Goal: Information Seeking & Learning: Learn about a topic

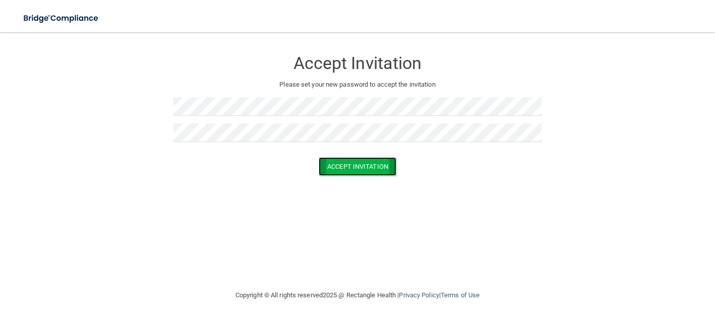
click at [352, 161] on button "Accept Invitation" at bounding box center [358, 166] width 78 height 19
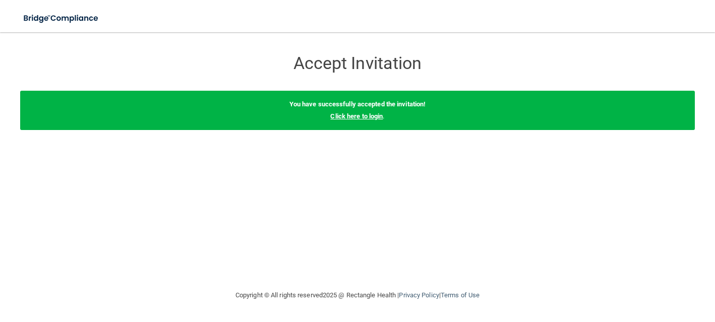
click at [348, 113] on link "Click here to login" at bounding box center [356, 116] width 52 height 8
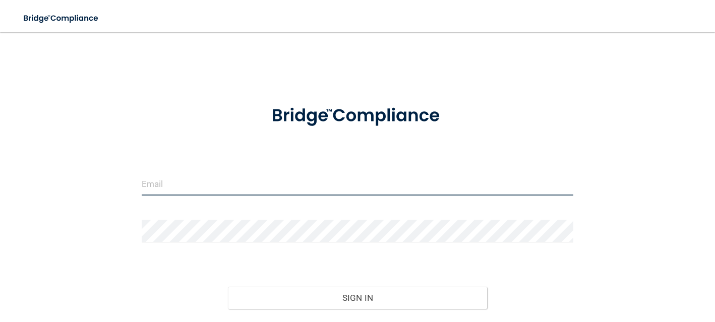
click at [259, 192] on input "email" at bounding box center [358, 184] width 432 height 23
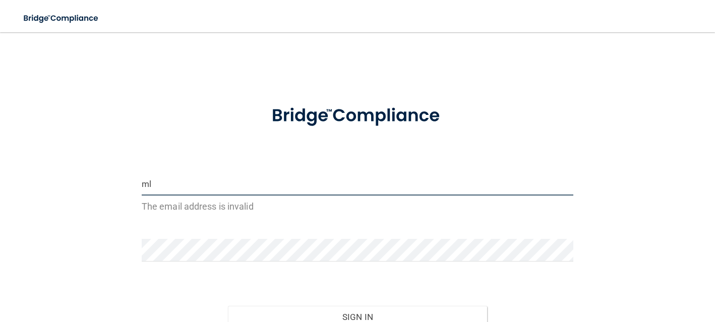
type input "m"
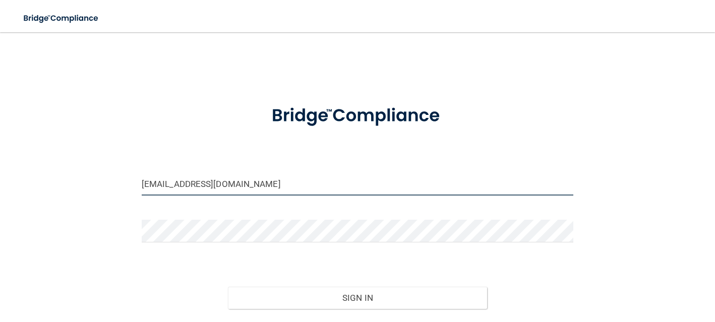
type input "[EMAIL_ADDRESS][DOMAIN_NAME]"
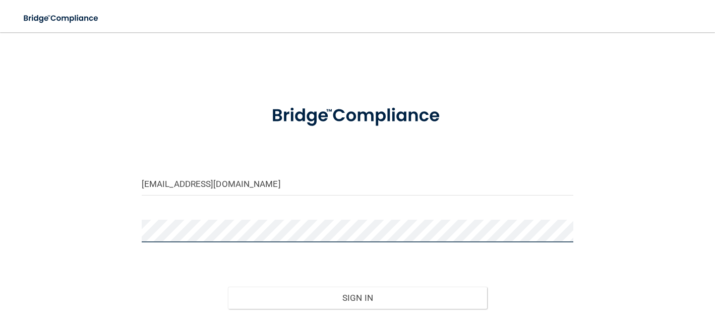
click at [228, 287] on button "Sign In" at bounding box center [357, 298] width 259 height 22
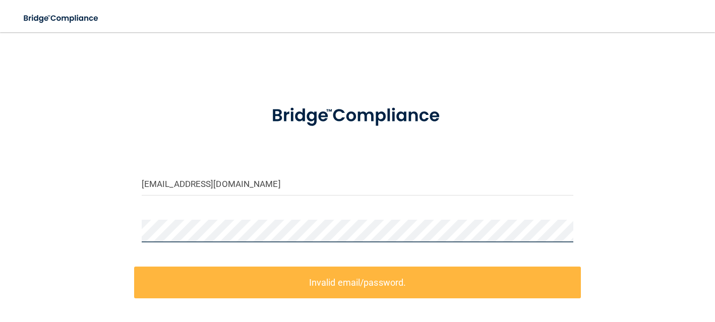
click at [0, 322] on com-1password-button at bounding box center [0, 322] width 0 height 0
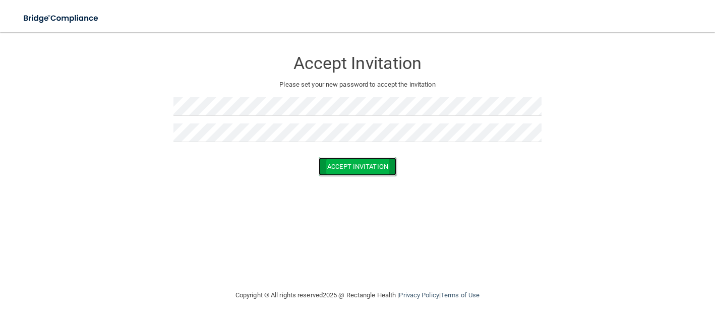
click at [339, 165] on button "Accept Invitation" at bounding box center [358, 166] width 78 height 19
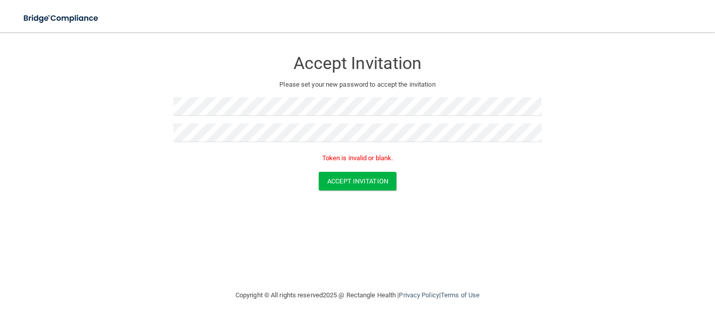
click at [224, 173] on div "Accept Invitation" at bounding box center [358, 181] width 690 height 19
click at [364, 158] on p "Token is invalid or blank." at bounding box center [357, 158] width 368 height 12
click at [353, 176] on button "Accept Invitation" at bounding box center [358, 181] width 78 height 19
click at [341, 182] on button "Accept Invitation" at bounding box center [358, 181] width 78 height 19
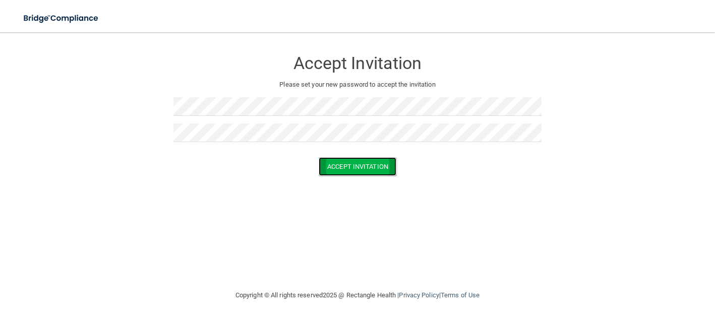
click at [367, 169] on button "Accept Invitation" at bounding box center [358, 166] width 78 height 19
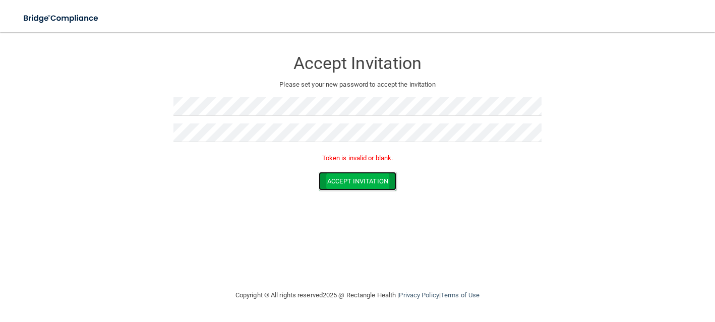
click at [339, 173] on button "Accept Invitation" at bounding box center [358, 181] width 78 height 19
click at [336, 186] on button "Accept Invitation" at bounding box center [358, 181] width 78 height 19
click at [337, 173] on button "Accept Invitation" at bounding box center [358, 181] width 78 height 19
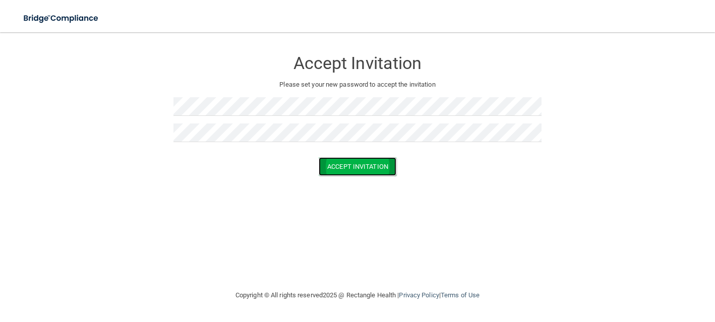
click at [349, 163] on button "Accept Invitation" at bounding box center [358, 166] width 78 height 19
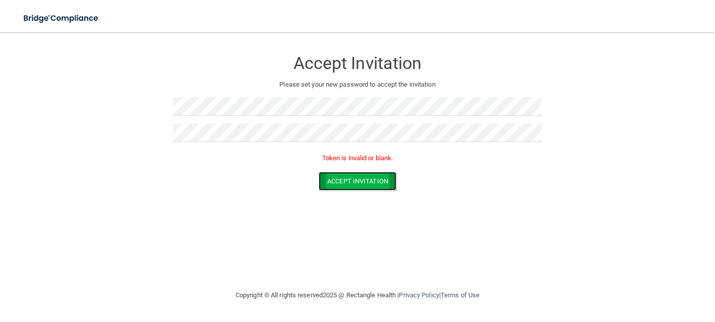
click at [339, 188] on button "Accept Invitation" at bounding box center [358, 181] width 78 height 19
click at [341, 182] on button "Accept Invitation" at bounding box center [358, 181] width 78 height 19
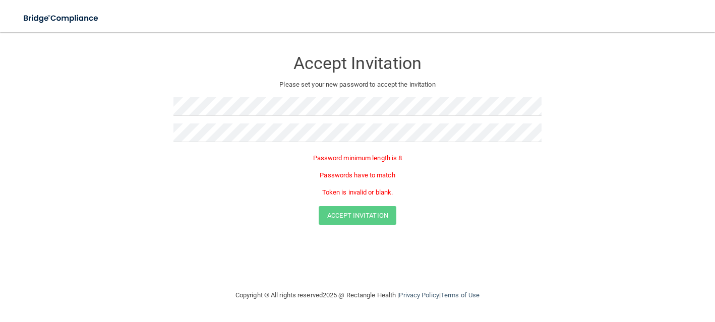
click at [297, 91] on div "Accept Invitation Please set your new password to accept the invitation Passwor…" at bounding box center [357, 124] width 368 height 164
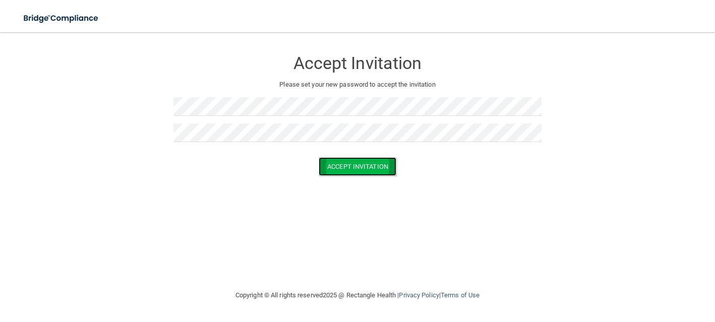
click at [325, 167] on button "Accept Invitation" at bounding box center [358, 166] width 78 height 19
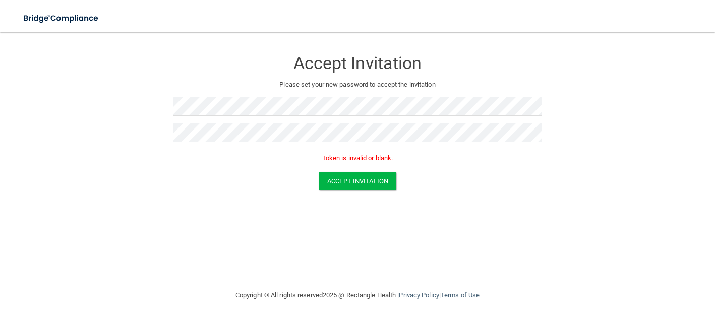
click at [255, 117] on div at bounding box center [357, 110] width 368 height 26
click at [337, 177] on button "Accept Invitation" at bounding box center [358, 181] width 78 height 19
click at [224, 119] on div at bounding box center [357, 110] width 368 height 26
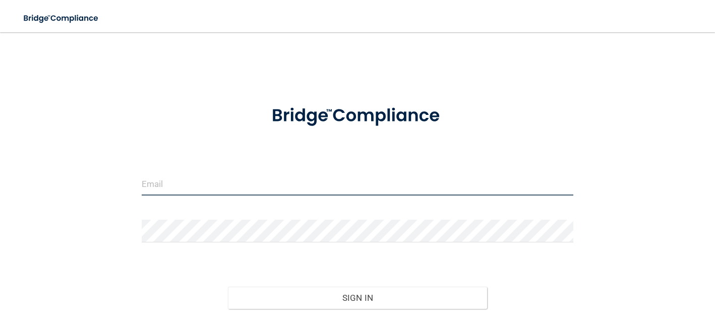
click at [244, 179] on input "email" at bounding box center [358, 184] width 432 height 23
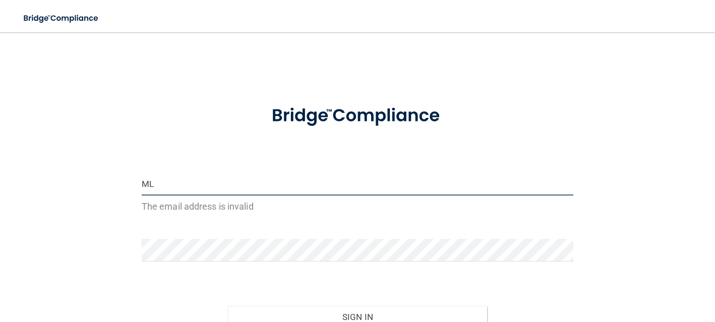
type input "M"
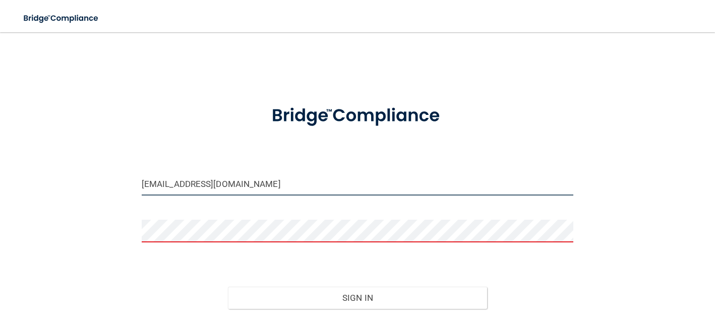
click at [369, 179] on input "[EMAIL_ADDRESS][DOMAIN_NAME]" at bounding box center [358, 184] width 432 height 23
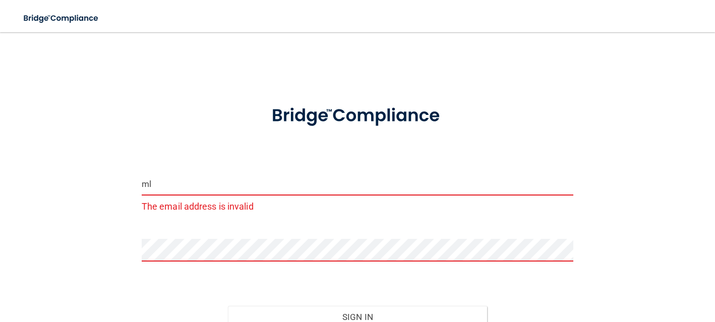
type input "m"
click at [369, 179] on input "email" at bounding box center [358, 184] width 432 height 23
click at [312, 184] on input "mlamphier4h@gmail" at bounding box center [358, 184] width 432 height 23
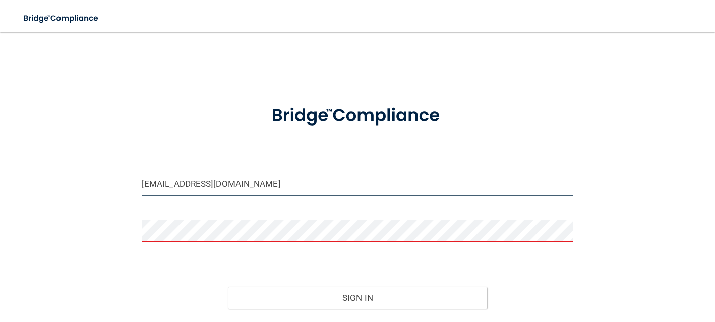
type input "mlamphier4h@gmail.com"
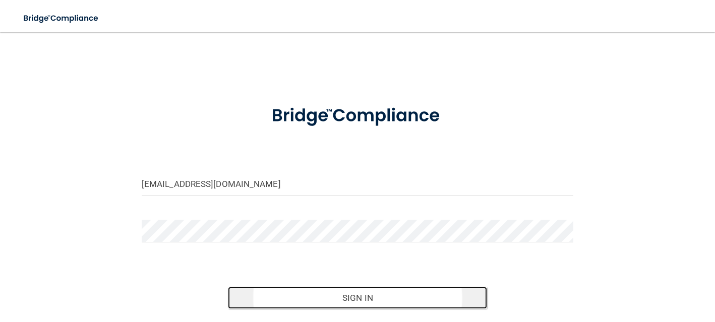
click at [355, 300] on button "Sign In" at bounding box center [357, 298] width 259 height 22
click at [315, 302] on button "Sign In" at bounding box center [357, 298] width 259 height 22
click at [307, 302] on button "Sign In" at bounding box center [357, 298] width 259 height 22
click at [325, 297] on button "Sign In" at bounding box center [357, 298] width 259 height 22
click at [441, 305] on button "Sign In" at bounding box center [357, 298] width 259 height 22
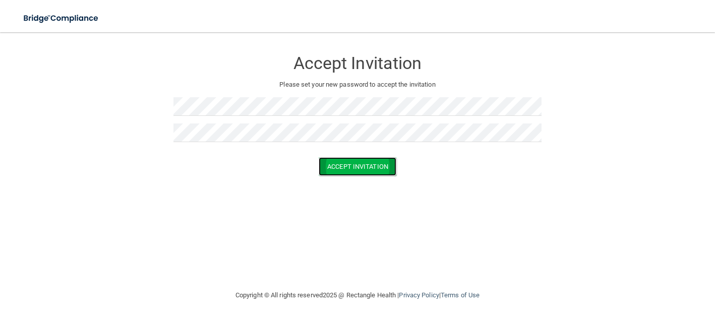
click at [331, 160] on button "Accept Invitation" at bounding box center [358, 166] width 78 height 19
click at [365, 167] on button "Accept Invitation" at bounding box center [358, 166] width 78 height 19
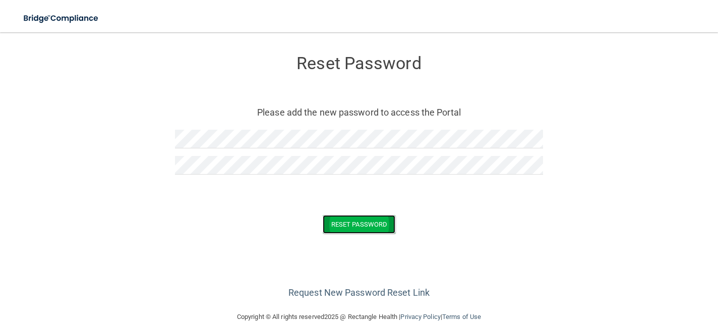
click at [350, 227] on button "Reset Password" at bounding box center [359, 224] width 73 height 19
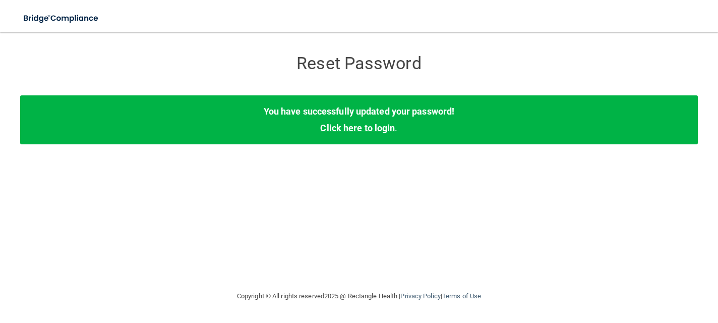
click at [373, 129] on link "Click here to login" at bounding box center [357, 128] width 75 height 11
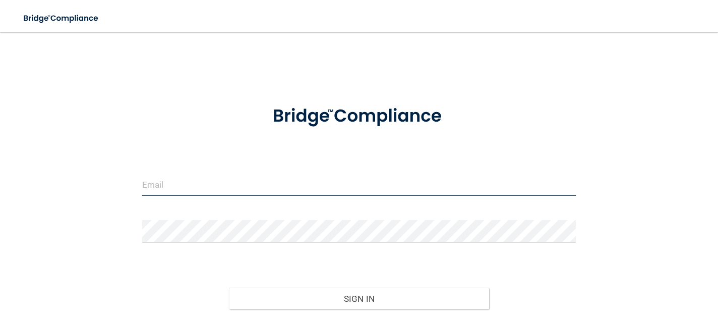
click at [262, 188] on input "email" at bounding box center [359, 184] width 434 height 23
type input "mlamphier4h@gmail.com"
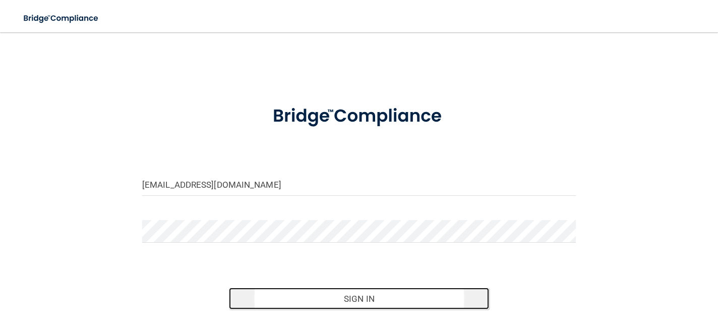
click at [344, 299] on button "Sign In" at bounding box center [359, 298] width 260 height 22
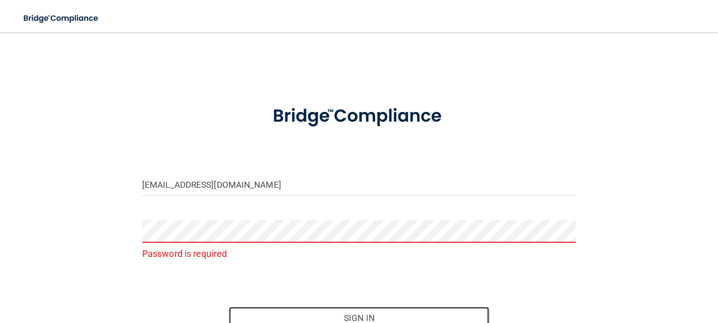
scroll to position [6, 0]
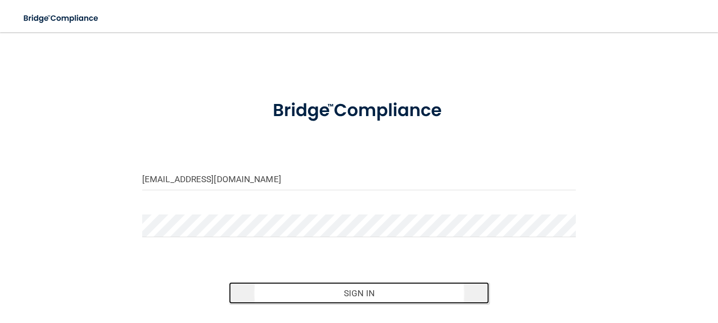
click at [268, 300] on button "Sign In" at bounding box center [359, 293] width 260 height 22
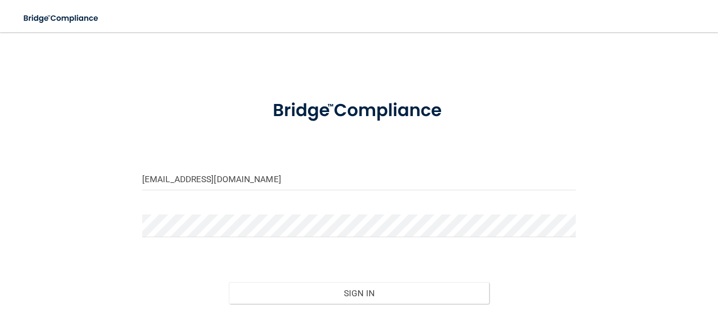
click at [282, 279] on div "Sign In" at bounding box center [359, 283] width 449 height 42
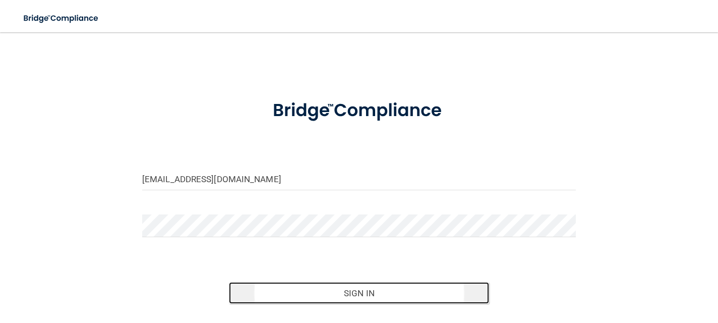
click at [283, 288] on button "Sign In" at bounding box center [359, 293] width 260 height 22
click at [249, 299] on button "Sign In" at bounding box center [359, 293] width 260 height 22
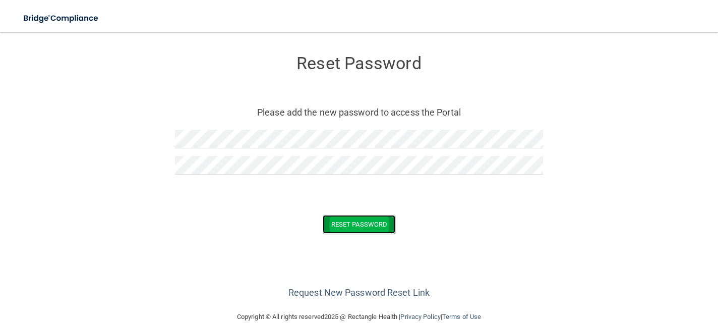
click at [334, 218] on button "Reset Password" at bounding box center [359, 224] width 73 height 19
click at [355, 225] on button "Reset Password" at bounding box center [359, 224] width 73 height 19
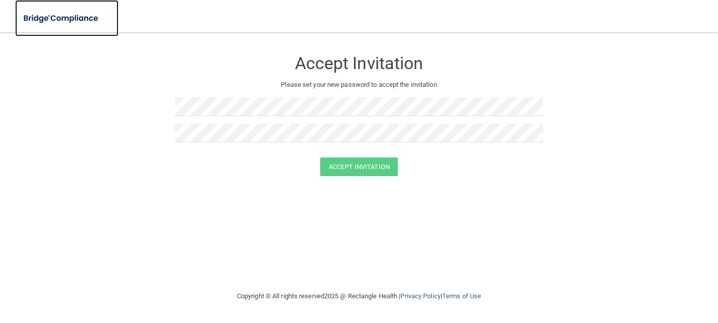
click at [92, 16] on img at bounding box center [61, 18] width 93 height 21
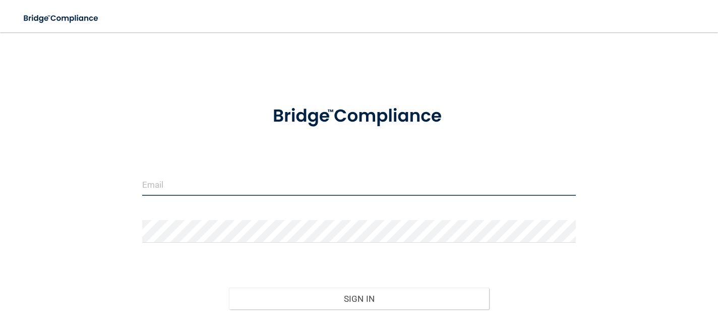
click at [185, 178] on input "email" at bounding box center [359, 184] width 434 height 23
type input "[EMAIL_ADDRESS][DOMAIN_NAME]"
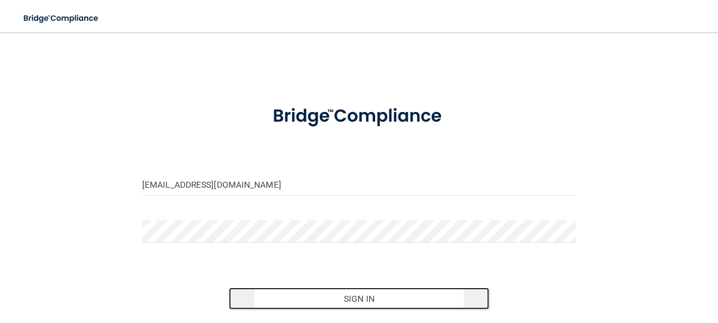
click at [275, 290] on button "Sign In" at bounding box center [359, 298] width 260 height 22
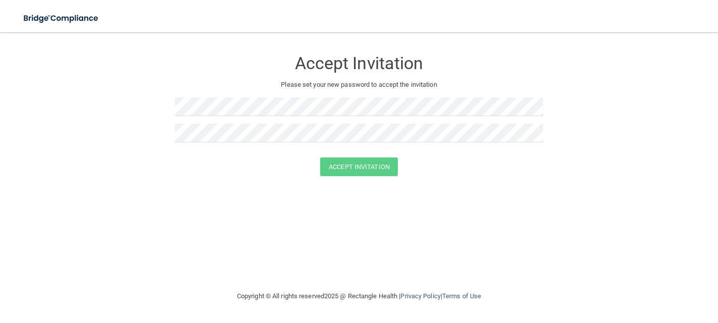
click at [106, 64] on form "Accept Invitation Please set your new password to accept the invitation Accept …" at bounding box center [359, 115] width 678 height 146
click at [218, 207] on div "Accept Invitation Please set your new password to accept the invitation Accept …" at bounding box center [359, 161] width 678 height 238
click at [97, 119] on form "Accept Invitation Please set your new password to accept the invitation Accept …" at bounding box center [359, 115] width 678 height 146
click at [81, 17] on img at bounding box center [61, 18] width 93 height 21
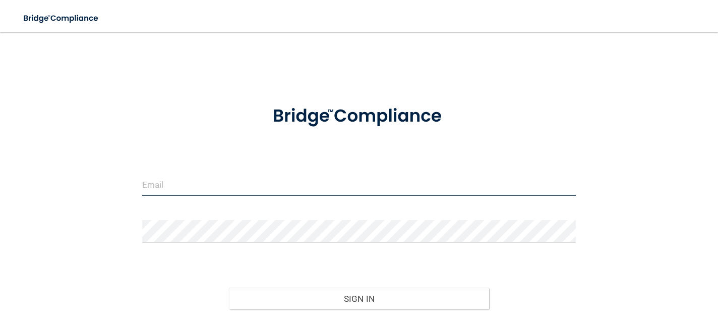
click at [180, 182] on input "email" at bounding box center [359, 184] width 434 height 23
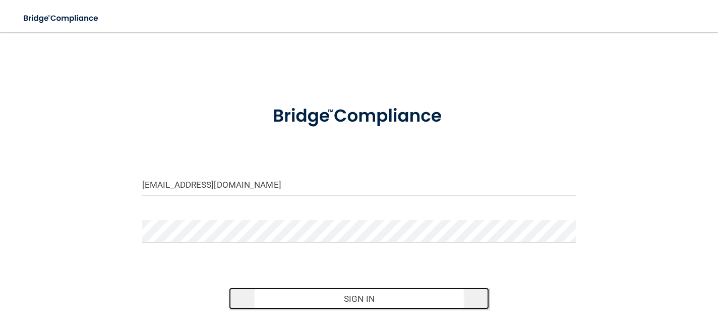
click at [273, 302] on button "Sign In" at bounding box center [359, 298] width 260 height 22
click at [283, 296] on button "Sign In" at bounding box center [359, 298] width 260 height 22
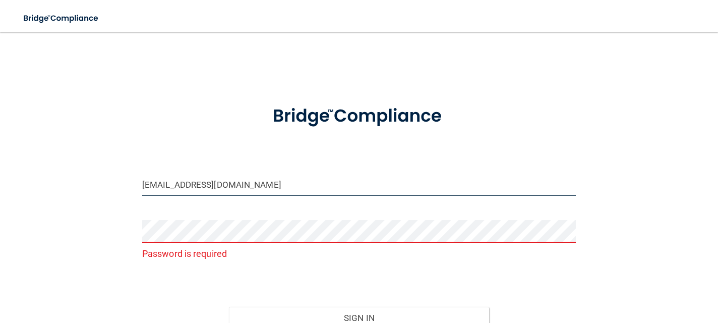
click at [185, 186] on input "[EMAIL_ADDRESS][DOMAIN_NAME]" at bounding box center [359, 184] width 434 height 23
type input "[EMAIL_ADDRESS][DOMAIN_NAME]"
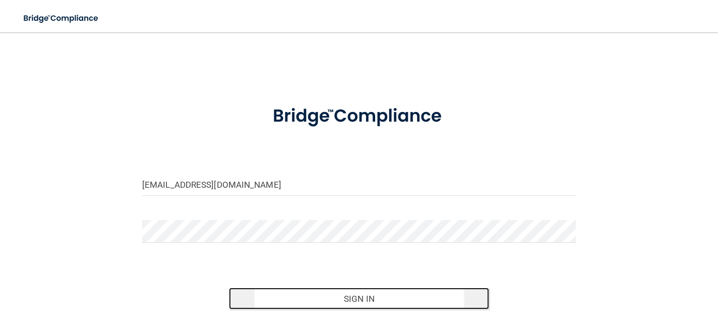
click at [268, 301] on button "Sign In" at bounding box center [359, 298] width 260 height 22
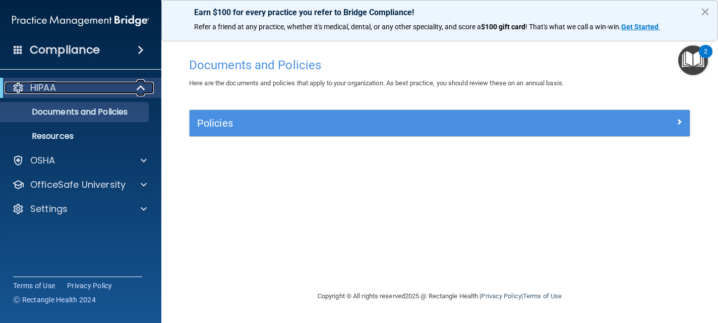
click at [104, 86] on div "HIPAA" at bounding box center [67, 88] width 125 height 12
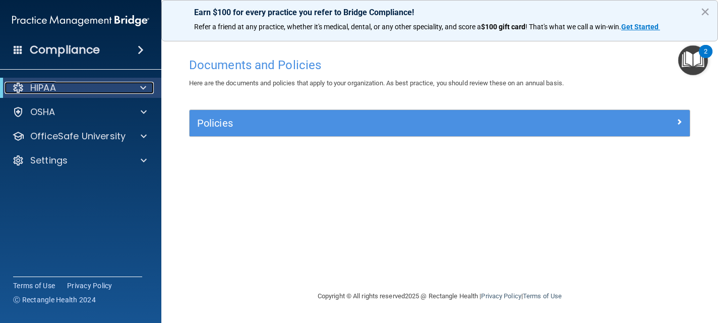
click at [104, 86] on div "HIPAA" at bounding box center [67, 88] width 125 height 12
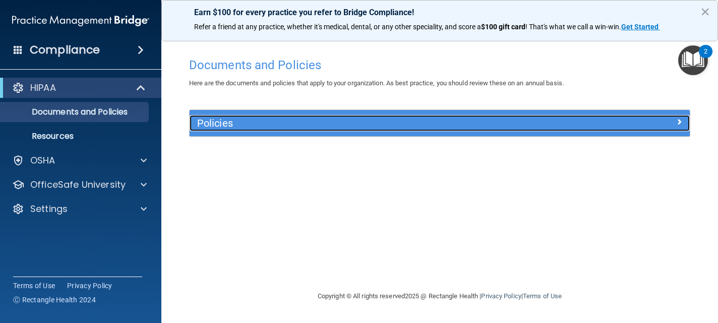
click at [281, 128] on h5 "Policies" at bounding box center [377, 123] width 360 height 11
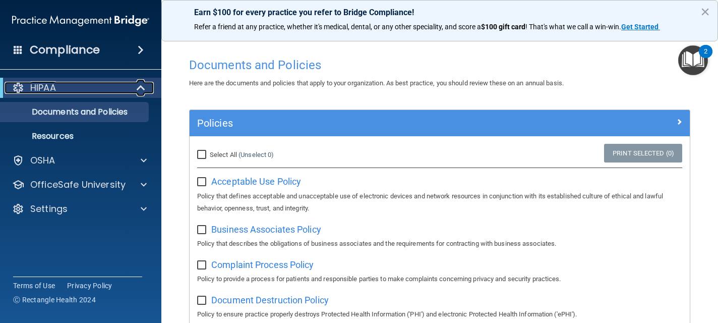
click at [98, 93] on div "HIPAA" at bounding box center [67, 88] width 125 height 12
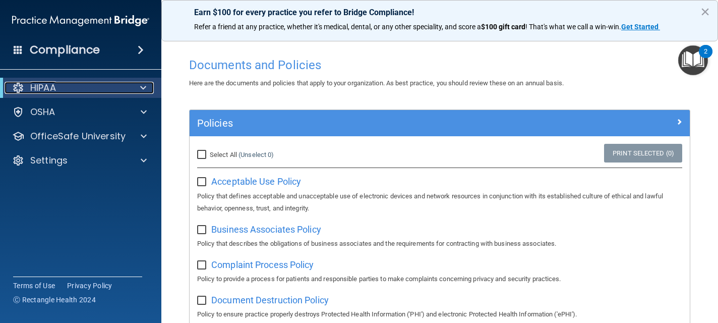
click at [98, 93] on div "HIPAA" at bounding box center [67, 88] width 125 height 12
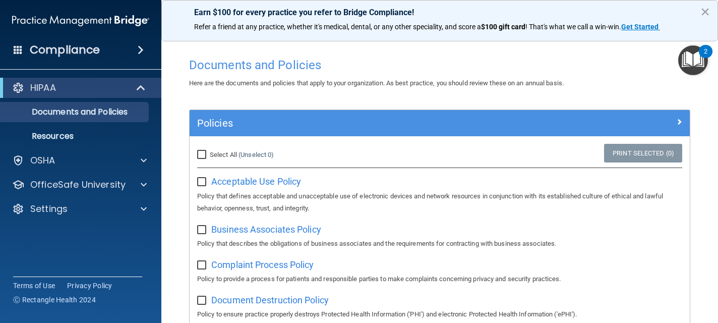
click at [201, 152] on input "Select All (Unselect 0) Unselect All" at bounding box center [203, 155] width 12 height 8
checkbox input "true"
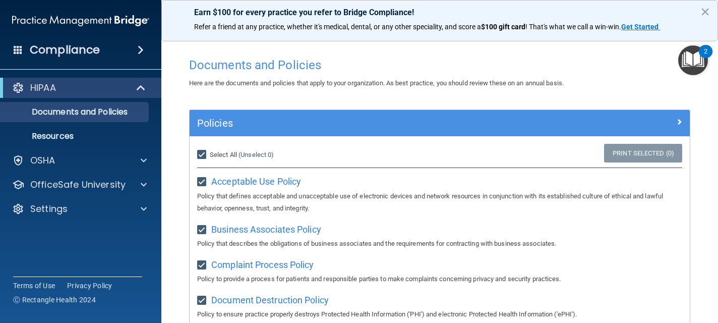
checkbox input "true"
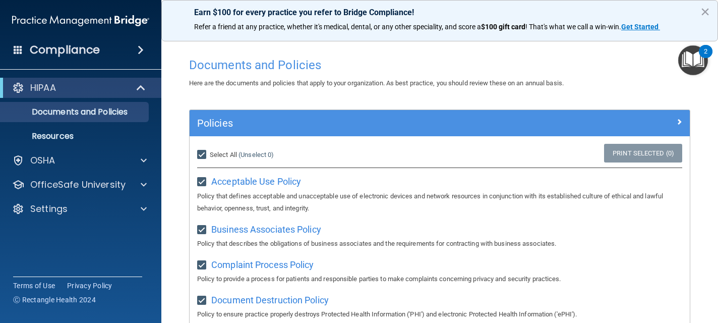
checkbox input "true"
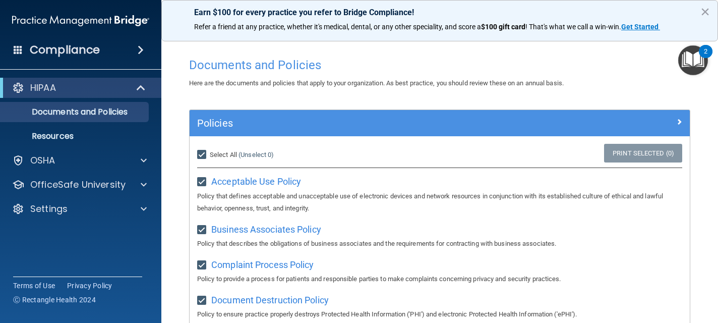
checkbox input "true"
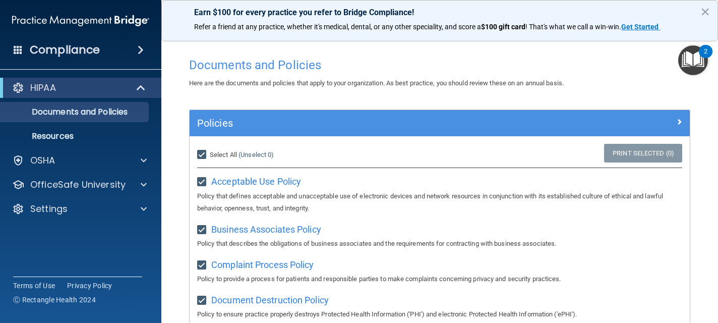
checkbox input "true"
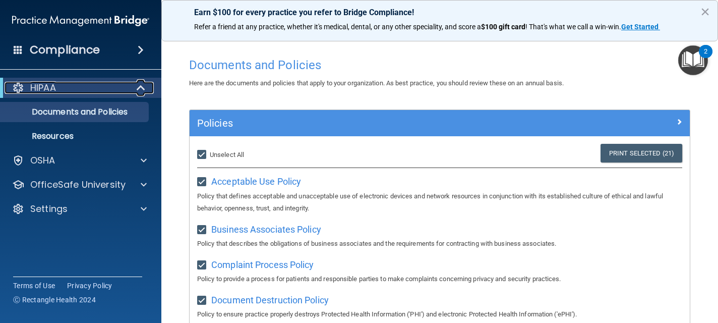
click at [121, 84] on div "HIPAA" at bounding box center [67, 88] width 125 height 12
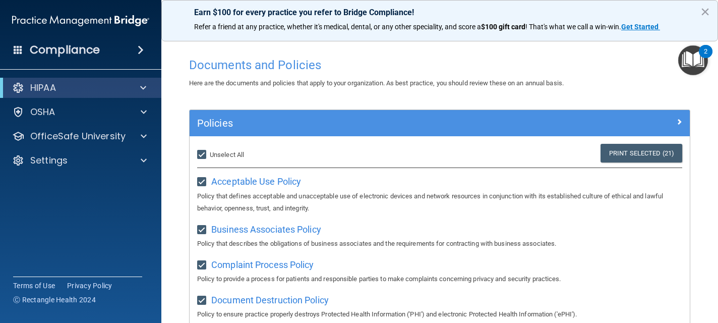
click at [141, 50] on span at bounding box center [141, 50] width 6 height 12
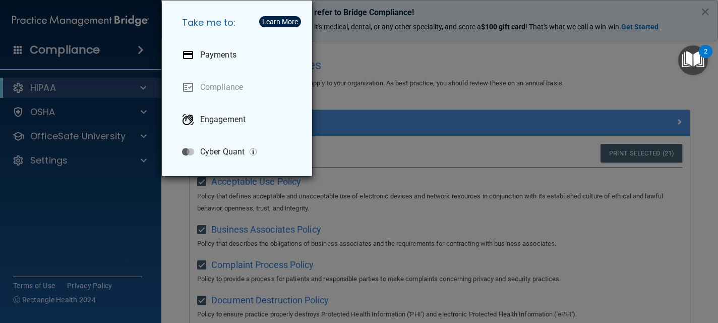
click at [80, 89] on div "Take me to: Payments Compliance Engagement Cyber Quant" at bounding box center [359, 161] width 718 height 323
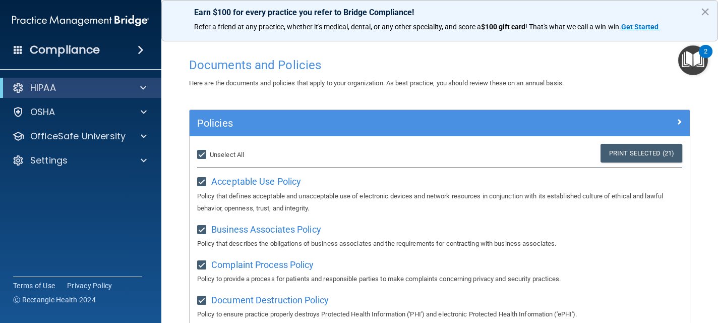
click at [701, 60] on img "Open Resource Center, 2 new notifications" at bounding box center [693, 60] width 30 height 30
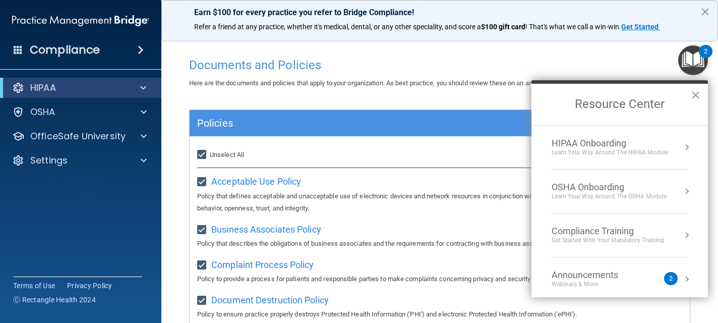
click at [477, 67] on h4 "Documents and Policies" at bounding box center [439, 65] width 501 height 13
click at [697, 98] on button "×" at bounding box center [696, 95] width 10 height 16
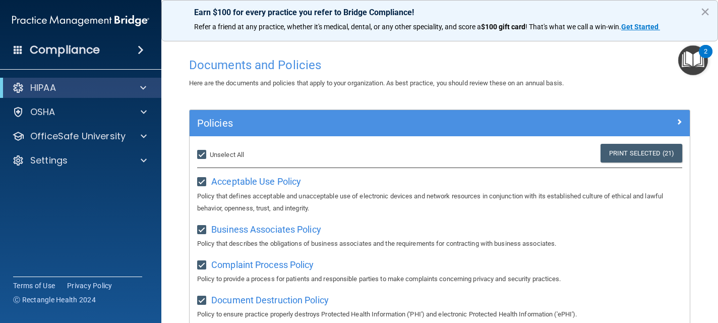
click at [697, 59] on img "Open Resource Center, 2 new notifications" at bounding box center [693, 60] width 30 height 30
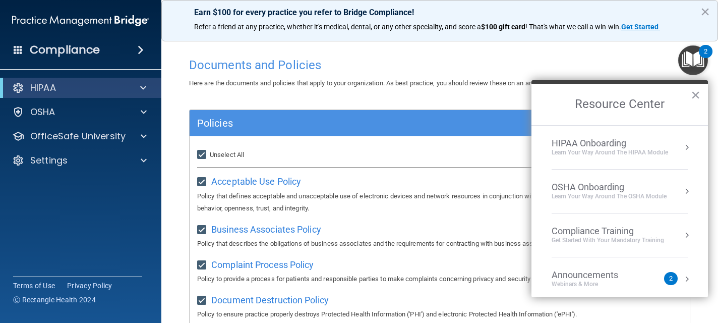
click at [638, 150] on div "Learn Your Way around the HIPAA module" at bounding box center [610, 152] width 117 height 9
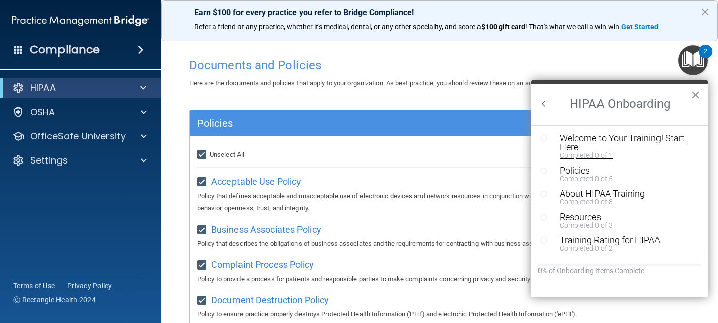
click at [642, 135] on div "Welcome to Your Training! Start Here" at bounding box center [627, 143] width 135 height 18
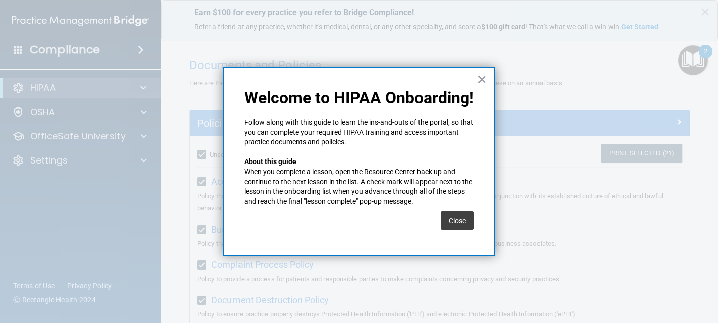
click at [456, 211] on div "Close" at bounding box center [457, 220] width 33 height 28
click at [451, 222] on button "Close" at bounding box center [457, 220] width 33 height 18
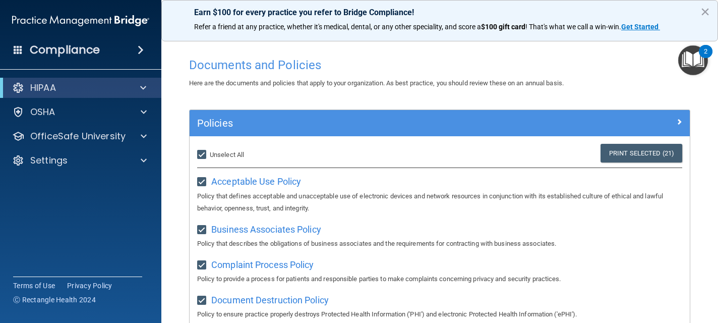
click at [688, 59] on img "Open Resource Center, 2 new notifications" at bounding box center [693, 60] width 30 height 30
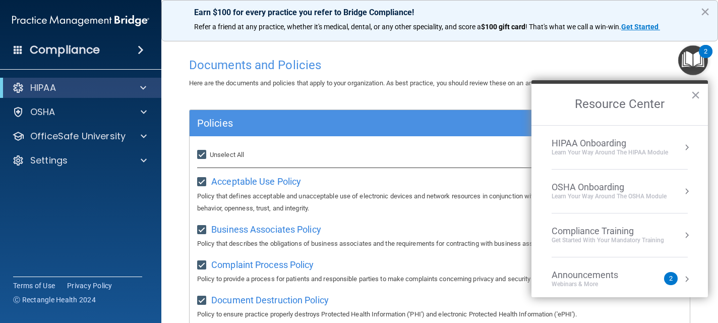
click at [464, 52] on div "Documents and Policies" at bounding box center [440, 64] width 516 height 25
click at [78, 47] on h4 "Compliance" at bounding box center [65, 50] width 70 height 14
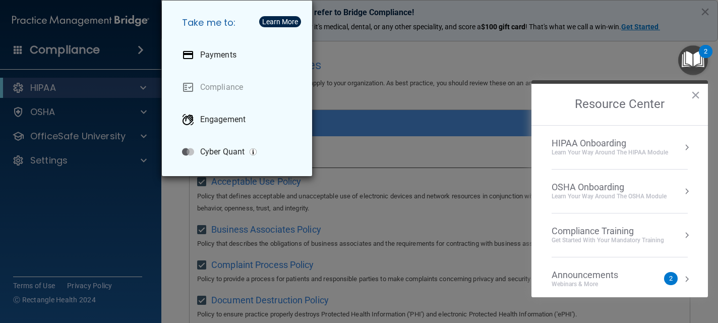
click at [79, 90] on div "Take me to: Payments Compliance Engagement Cyber Quant" at bounding box center [359, 161] width 718 height 323
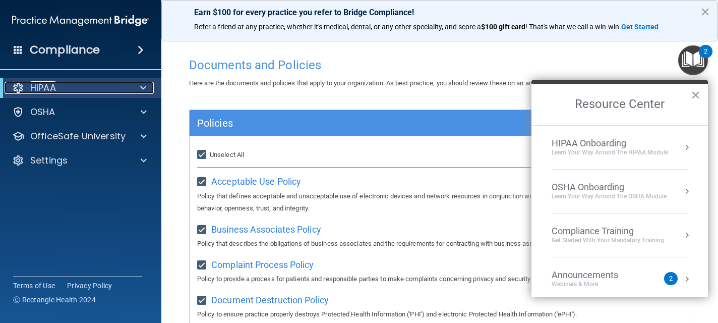
click at [143, 86] on span at bounding box center [143, 88] width 6 height 12
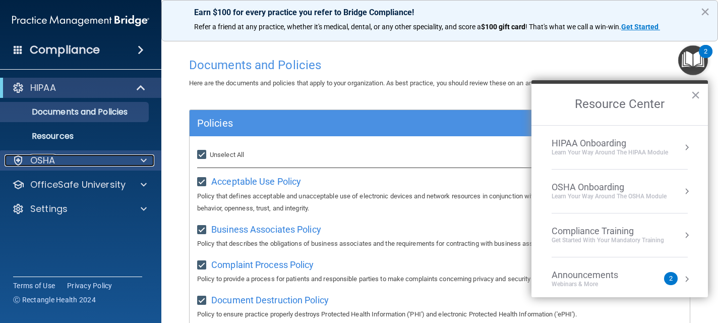
click at [131, 162] on div at bounding box center [142, 160] width 25 height 12
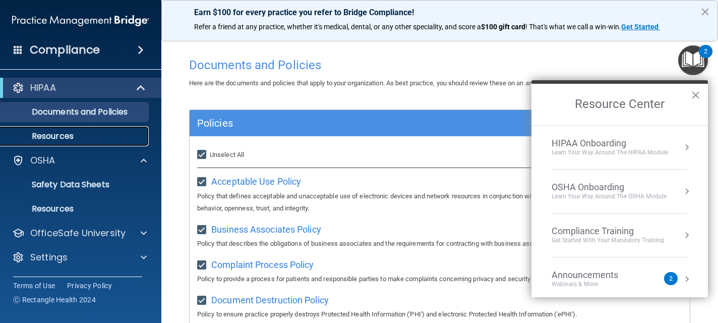
click at [113, 138] on p "Resources" at bounding box center [76, 136] width 138 height 10
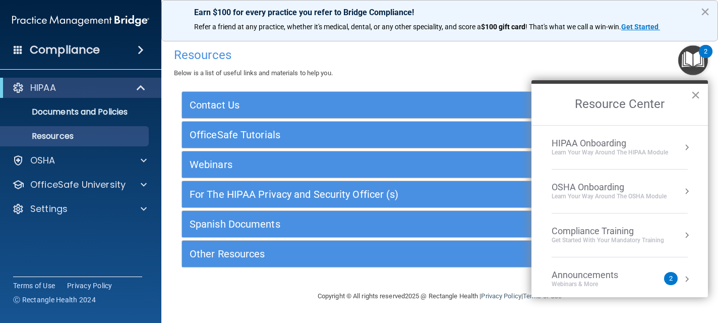
click at [697, 98] on button "×" at bounding box center [696, 95] width 10 height 16
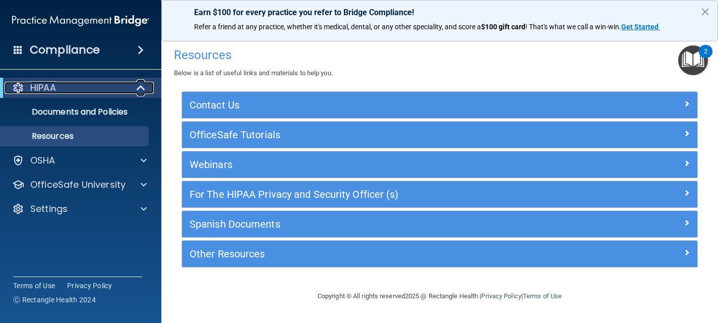
click at [53, 90] on p "HIPAA" at bounding box center [43, 88] width 26 height 12
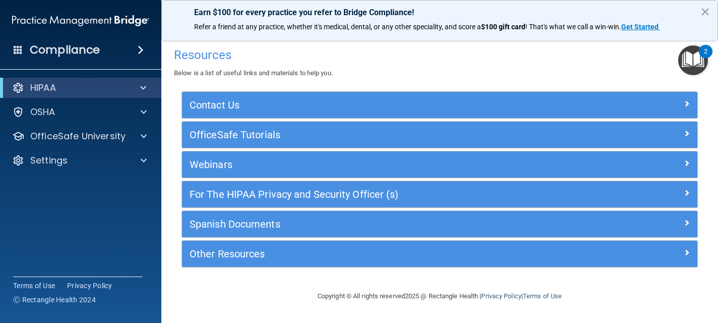
click at [308, 68] on div "Resources Below is a list of useful links and materials to help you." at bounding box center [440, 60] width 532 height 37
click at [69, 16] on img at bounding box center [80, 21] width 137 height 20
click at [69, 25] on img at bounding box center [80, 21] width 137 height 20
click at [32, 51] on h4 "Compliance" at bounding box center [65, 50] width 70 height 14
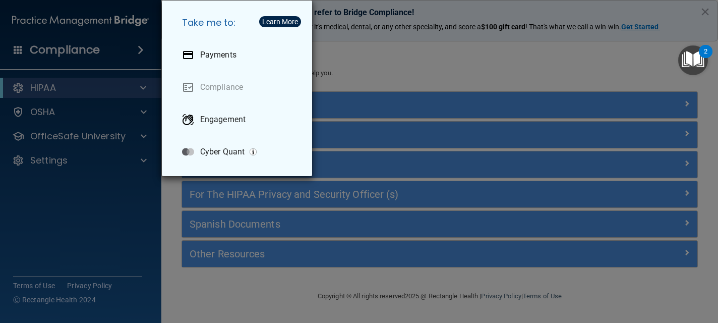
click at [32, 51] on div "Take me to: Payments Compliance Engagement Cyber Quant" at bounding box center [359, 161] width 718 height 323
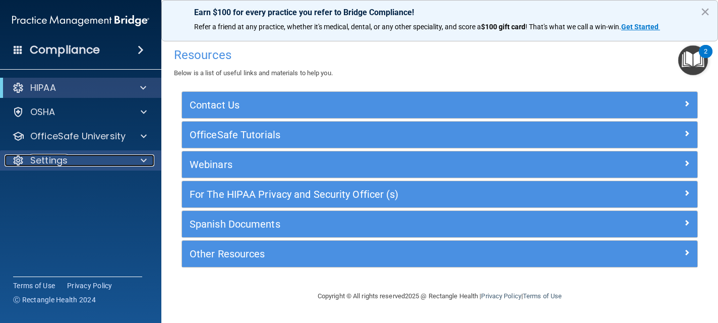
click at [60, 164] on p "Settings" at bounding box center [48, 160] width 37 height 12
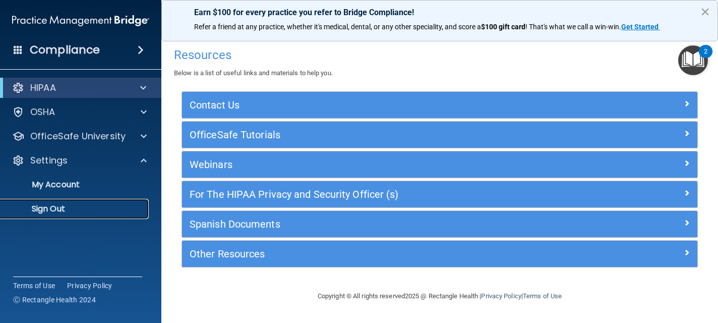
click at [56, 211] on p "Sign Out" at bounding box center [76, 209] width 138 height 10
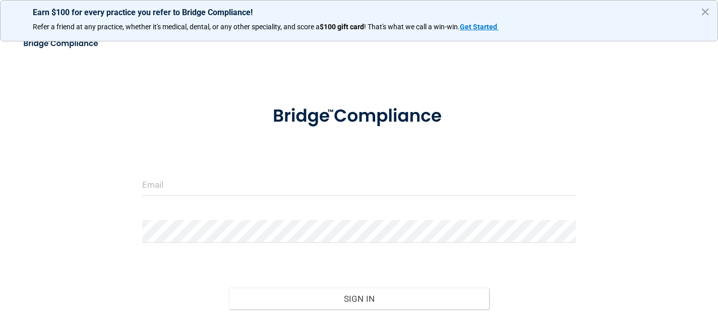
click at [185, 169] on form "Invalid email/password. You don't have permission to access that page. Sign In …" at bounding box center [359, 226] width 434 height 267
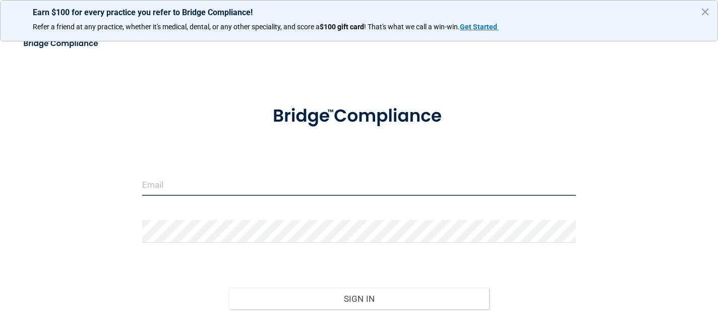
click at [185, 189] on input "email" at bounding box center [359, 184] width 434 height 23
type input "[EMAIL_ADDRESS][DOMAIN_NAME]"
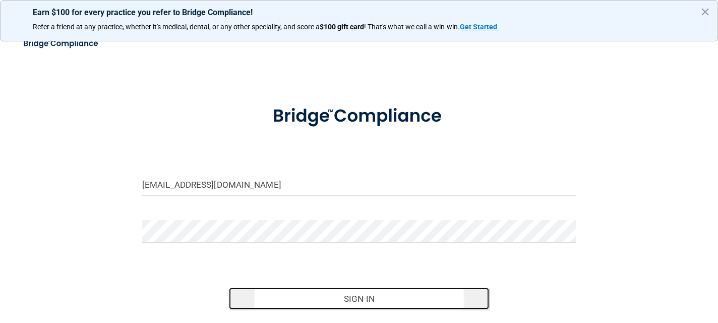
click at [263, 292] on button "Sign In" at bounding box center [359, 298] width 260 height 22
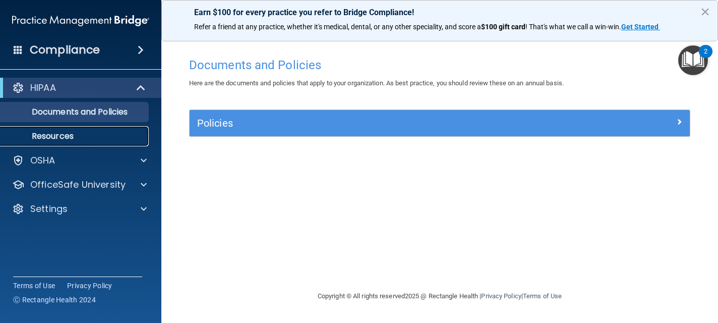
click at [113, 130] on link "Resources" at bounding box center [69, 136] width 159 height 20
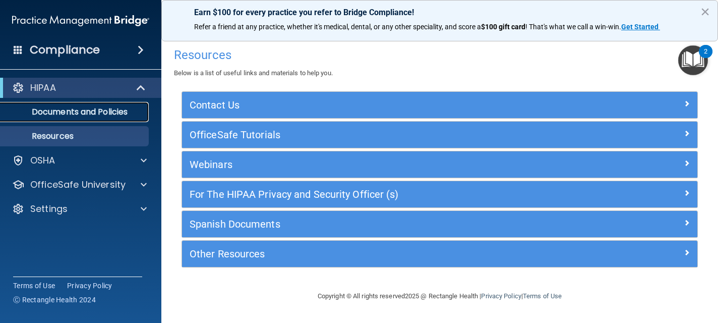
click at [106, 116] on p "Documents and Policies" at bounding box center [76, 112] width 138 height 10
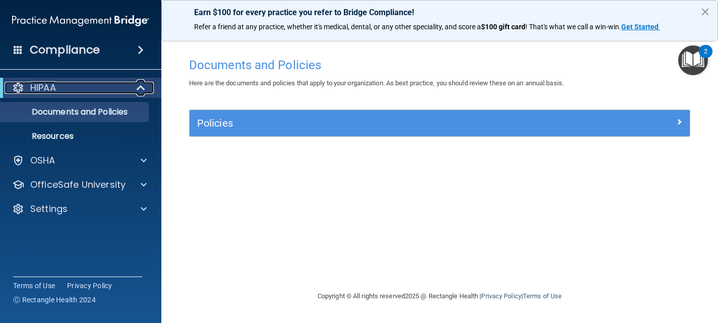
click at [95, 89] on div "HIPAA" at bounding box center [67, 88] width 125 height 12
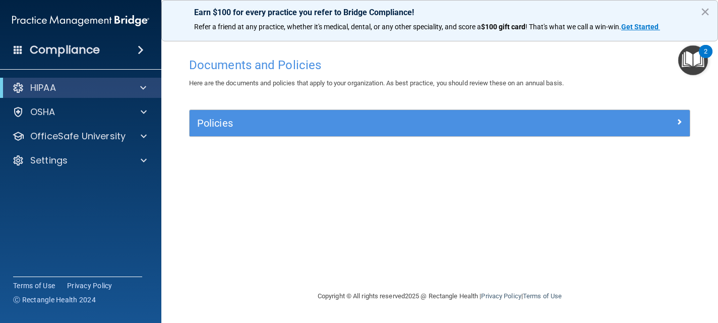
click at [126, 52] on div "Compliance" at bounding box center [80, 50] width 161 height 22
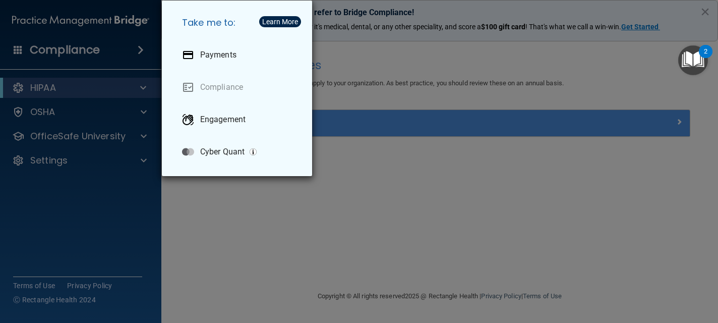
click at [114, 89] on div "Take me to: Payments Compliance Engagement Cyber Quant" at bounding box center [359, 161] width 718 height 323
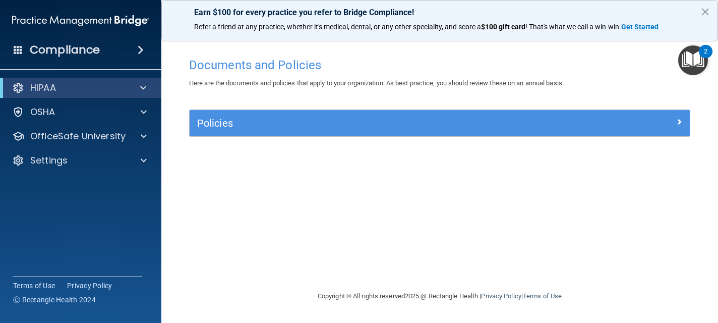
click at [278, 93] on div "Documents and Policies Here are the documents and policies that apply to your o…" at bounding box center [440, 171] width 516 height 238
click at [138, 91] on div at bounding box center [141, 88] width 25 height 12
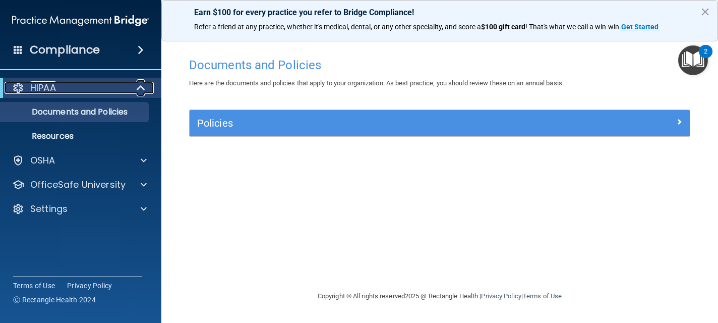
click at [99, 87] on div "HIPAA" at bounding box center [67, 88] width 125 height 12
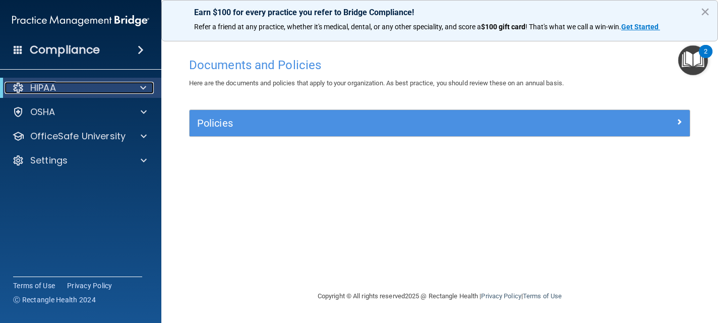
click at [99, 87] on div "HIPAA" at bounding box center [67, 88] width 125 height 12
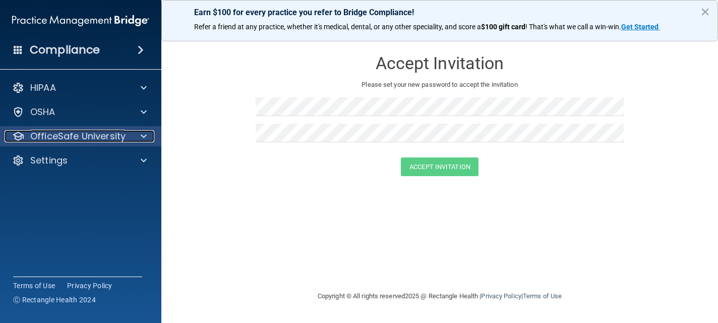
click at [108, 140] on p "OfficeSafe University" at bounding box center [77, 136] width 95 height 12
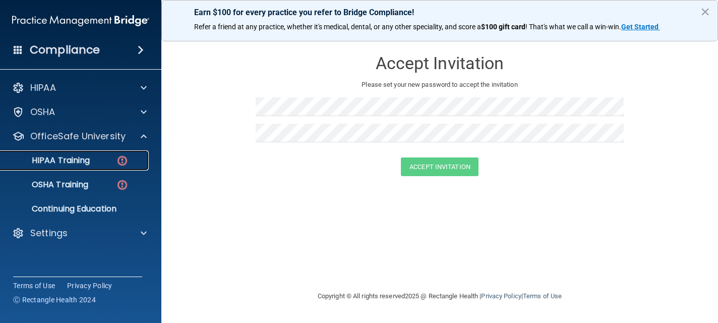
click at [84, 159] on p "HIPAA Training" at bounding box center [48, 160] width 83 height 10
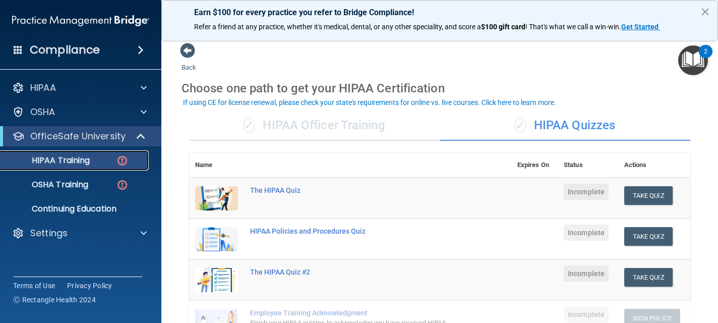
click at [111, 158] on div "HIPAA Training" at bounding box center [76, 160] width 138 height 10
click at [123, 159] on img at bounding box center [122, 160] width 13 height 13
click at [270, 189] on div "The HIPAA Quiz" at bounding box center [355, 190] width 211 height 8
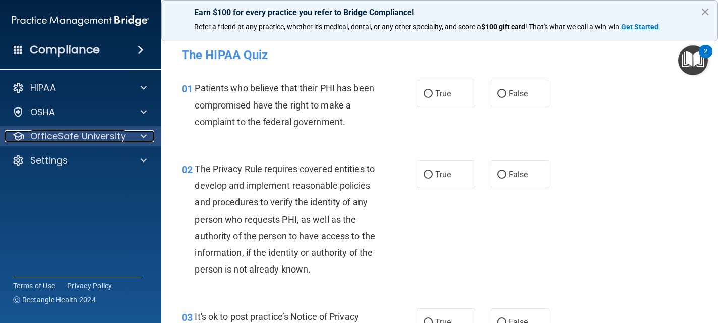
click at [131, 132] on div at bounding box center [142, 136] width 25 height 12
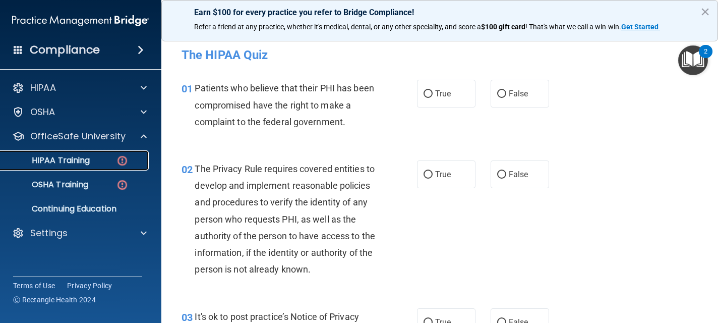
click at [103, 157] on div "HIPAA Training" at bounding box center [76, 160] width 138 height 10
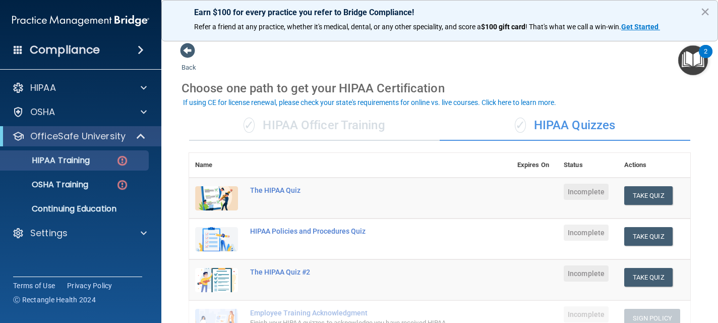
click at [361, 125] on div "✓ HIPAA Officer Training" at bounding box center [314, 125] width 251 height 30
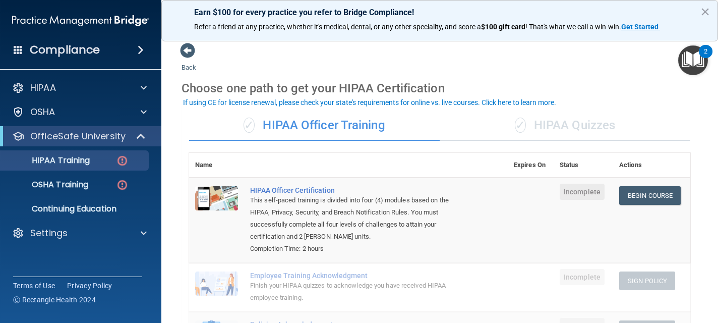
click at [586, 234] on td "Incomplete" at bounding box center [584, 220] width 60 height 85
click at [647, 200] on link "Begin Course" at bounding box center [650, 195] width 62 height 19
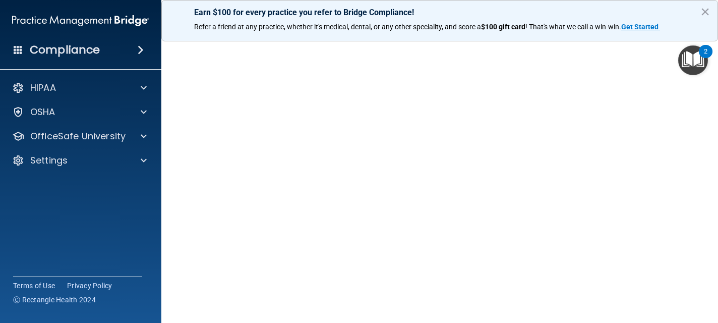
scroll to position [48, 0]
